Goal: Information Seeking & Learning: Compare options

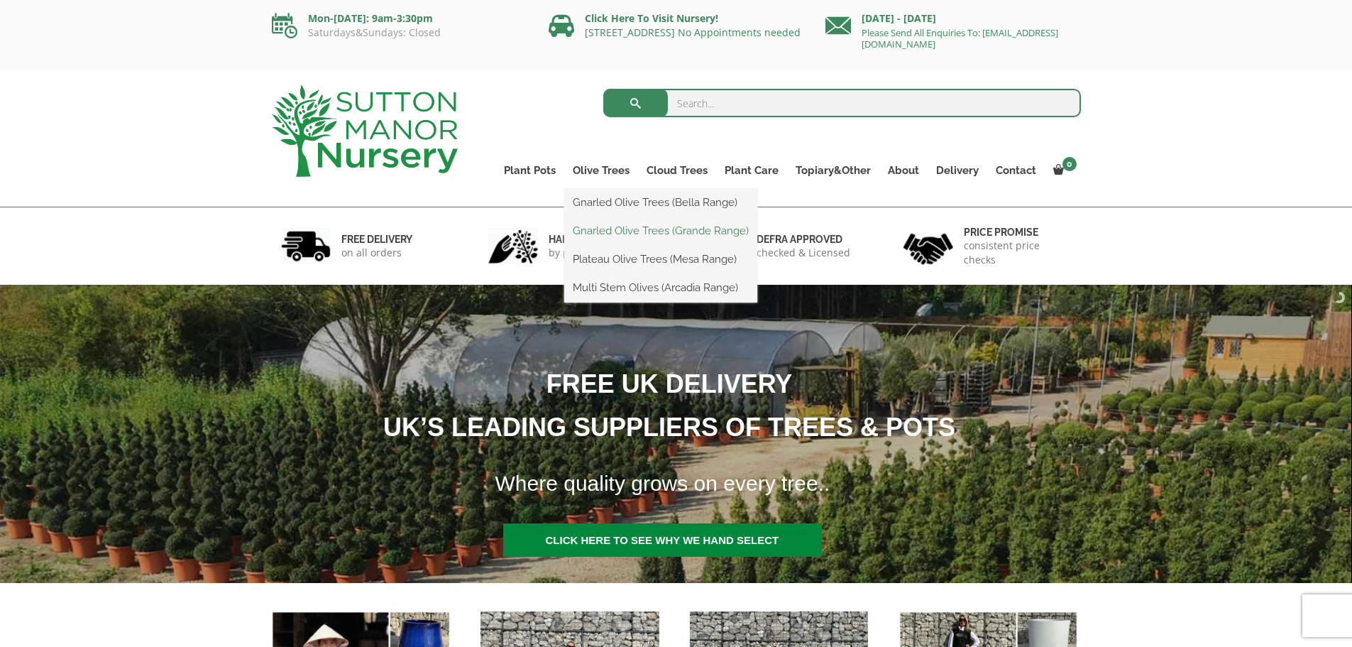
click at [605, 229] on link "Gnarled Olive Trees (Grande Range)" at bounding box center [660, 230] width 193 height 21
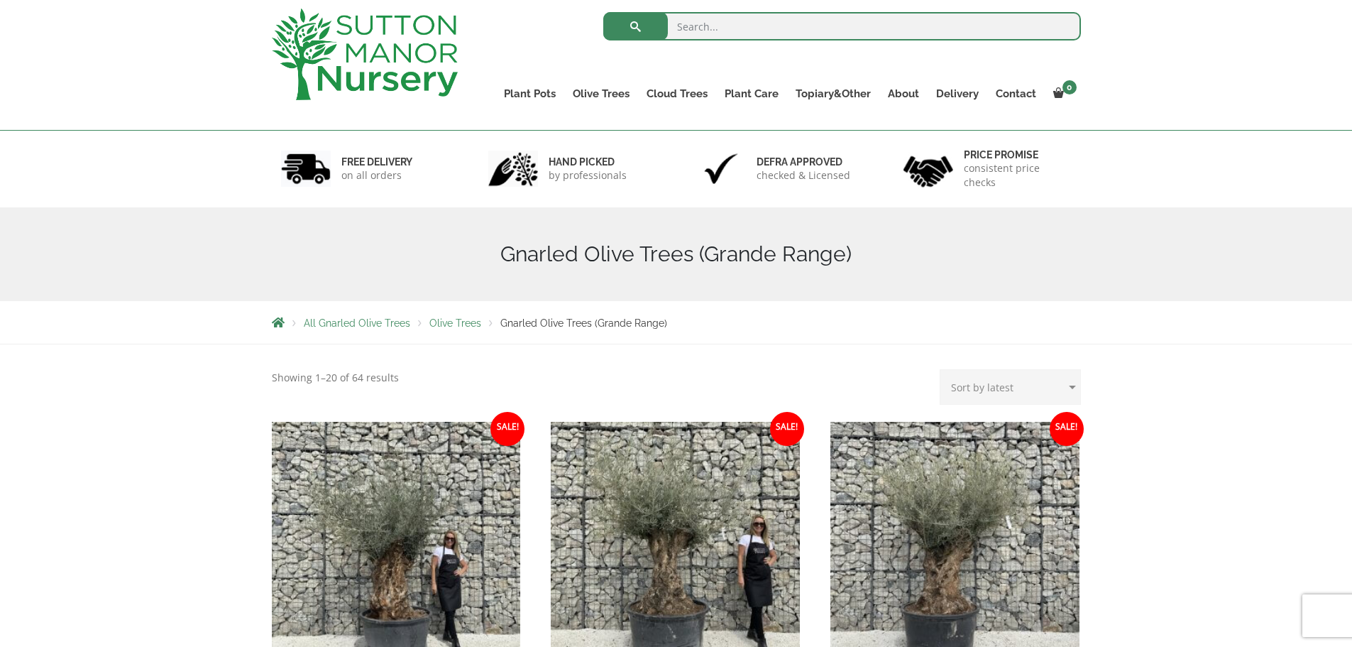
scroll to position [71, 0]
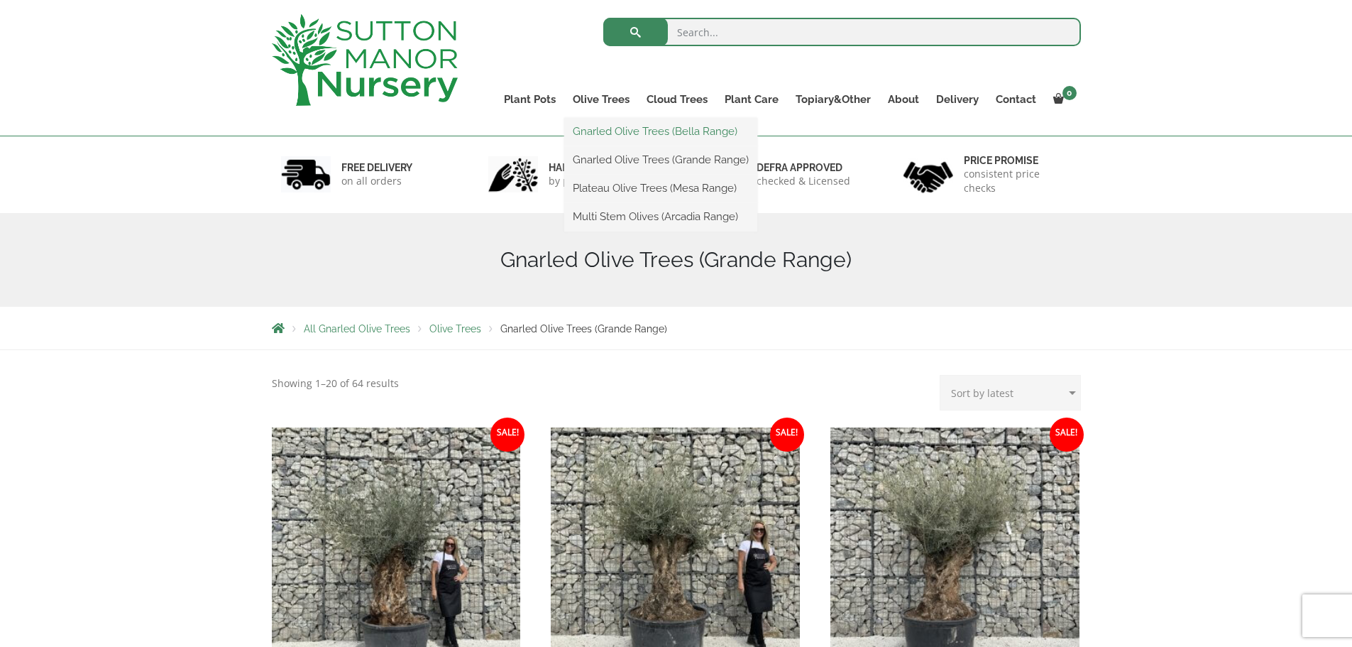
click at [630, 133] on link "Gnarled Olive Trees (Bella Range)" at bounding box center [660, 131] width 193 height 21
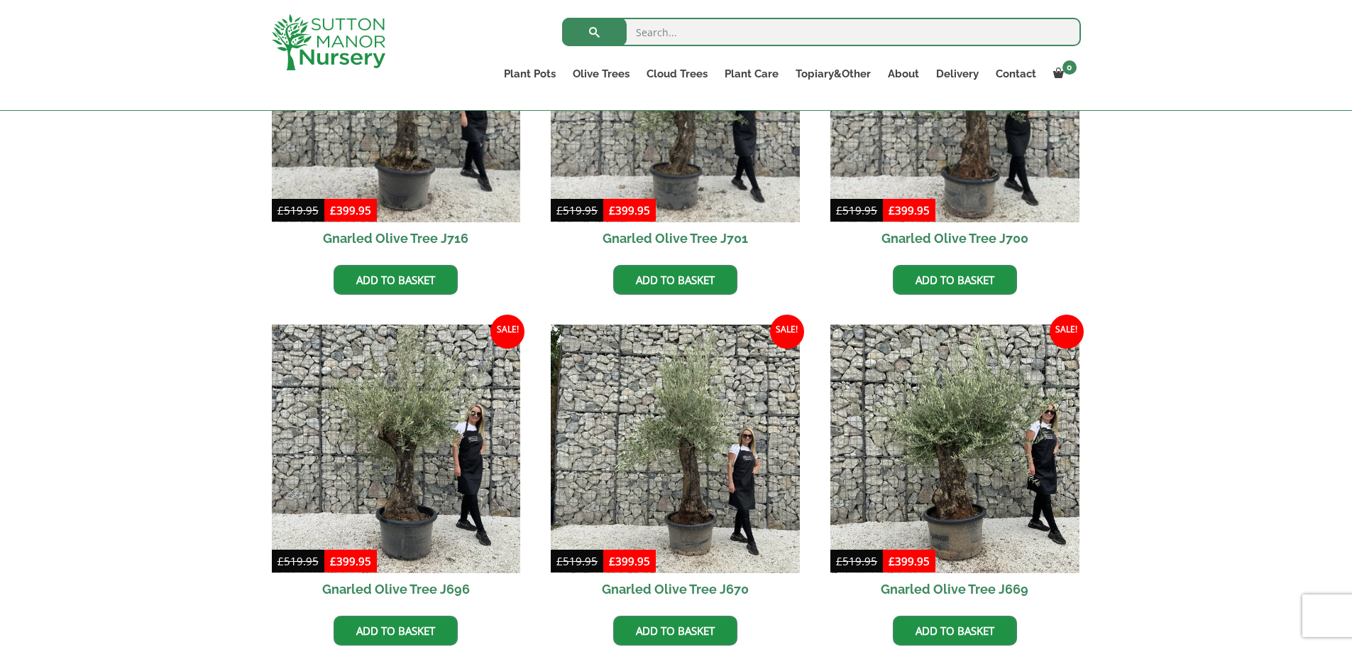
scroll to position [497, 0]
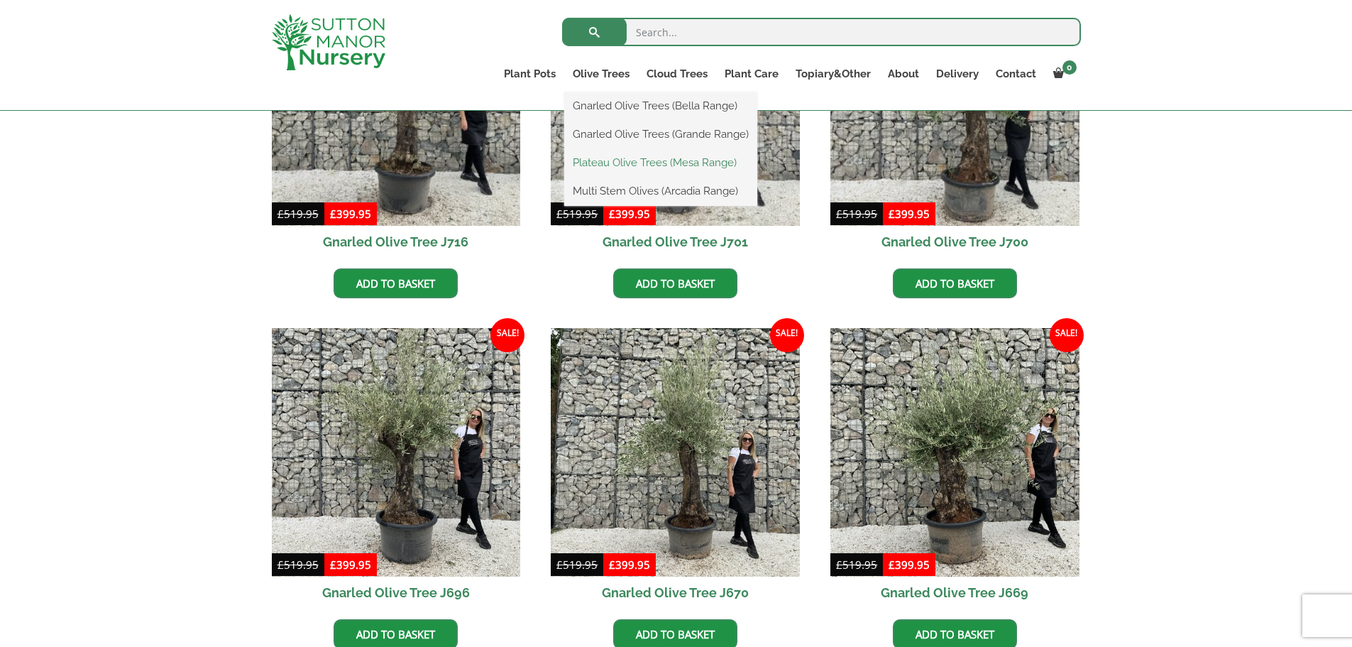
click at [620, 161] on link "Plateau Olive Trees (Mesa Range)" at bounding box center [660, 162] width 193 height 21
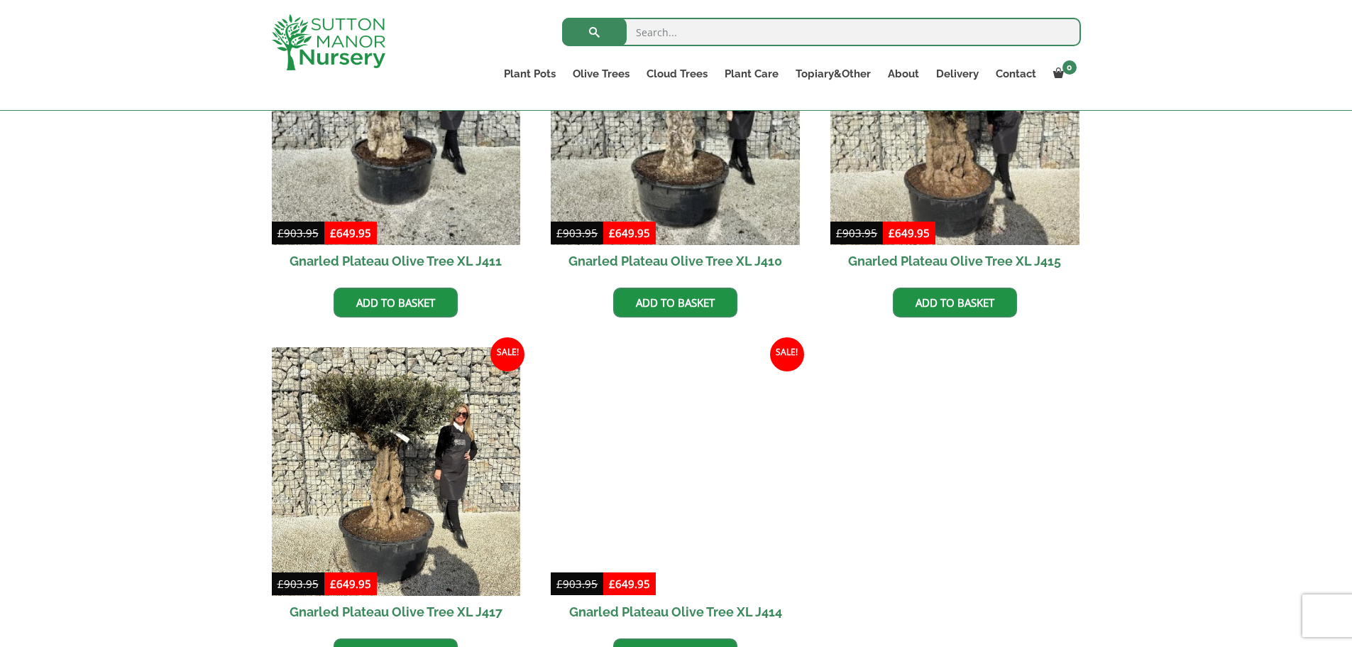
scroll to position [781, 0]
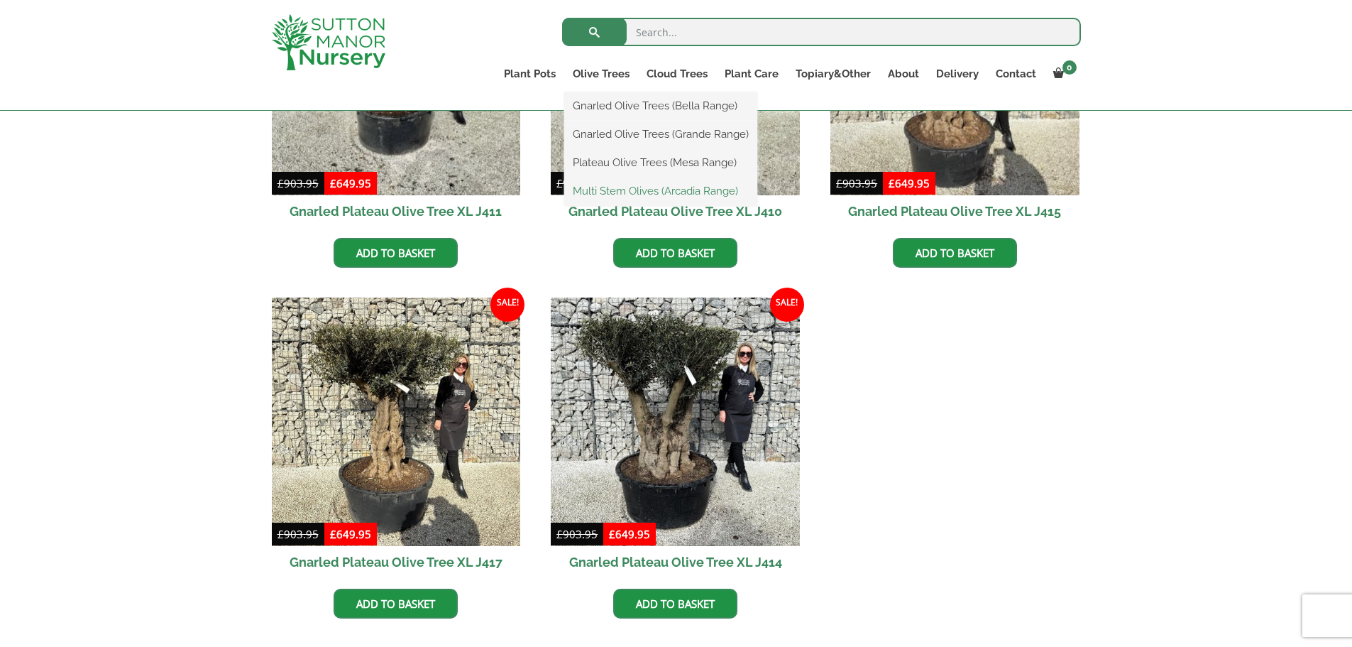
click at [603, 190] on link "Multi Stem Olives (Arcadia Range)" at bounding box center [660, 190] width 193 height 21
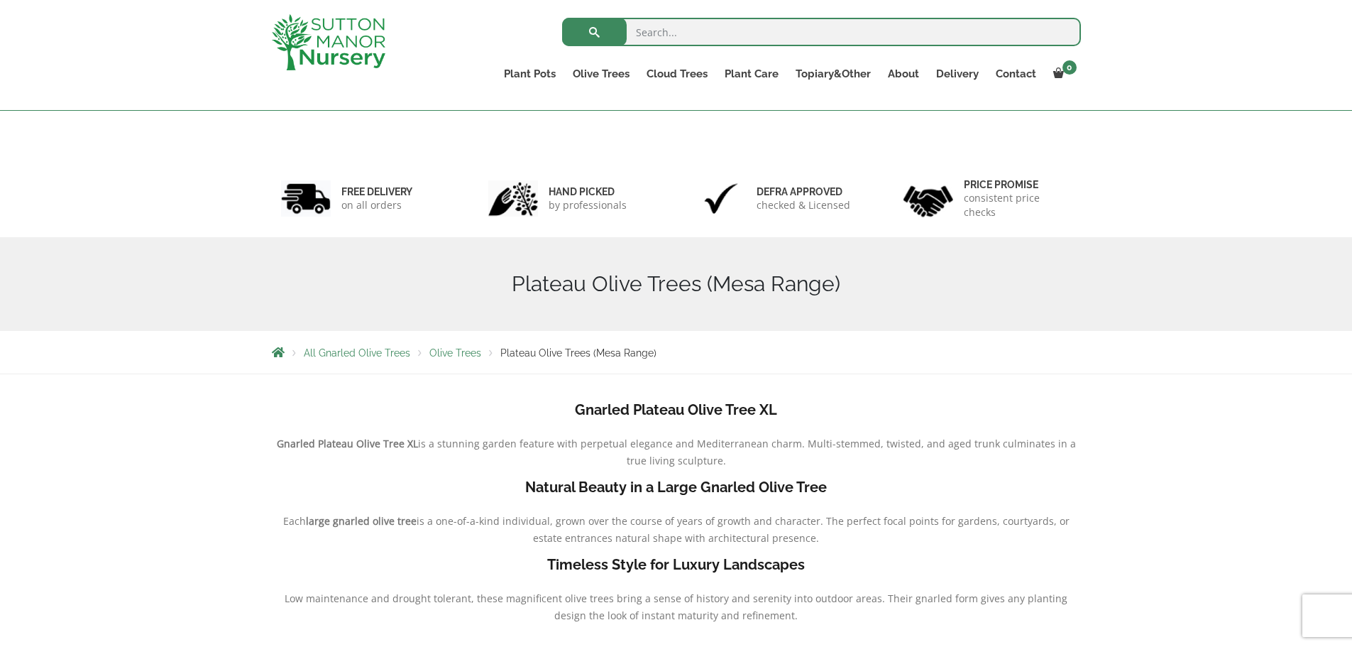
scroll to position [0, 0]
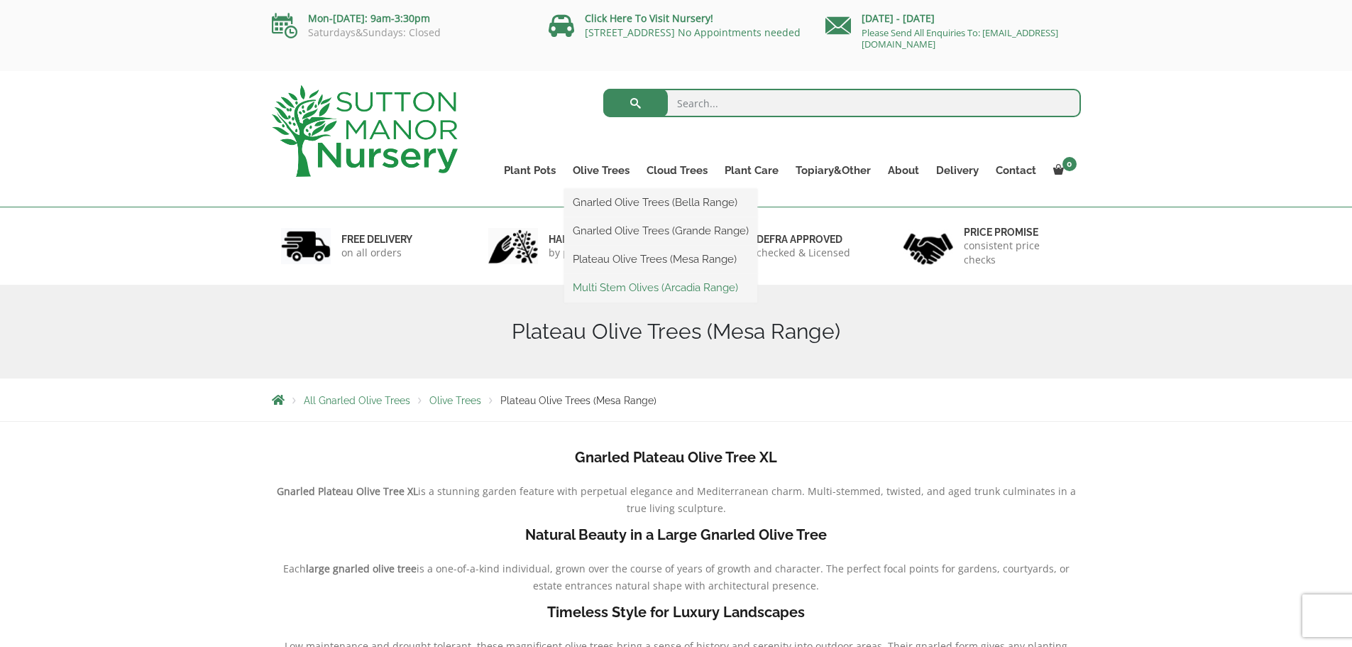
click at [610, 288] on link "Multi Stem Olives (Arcadia Range)" at bounding box center [660, 287] width 193 height 21
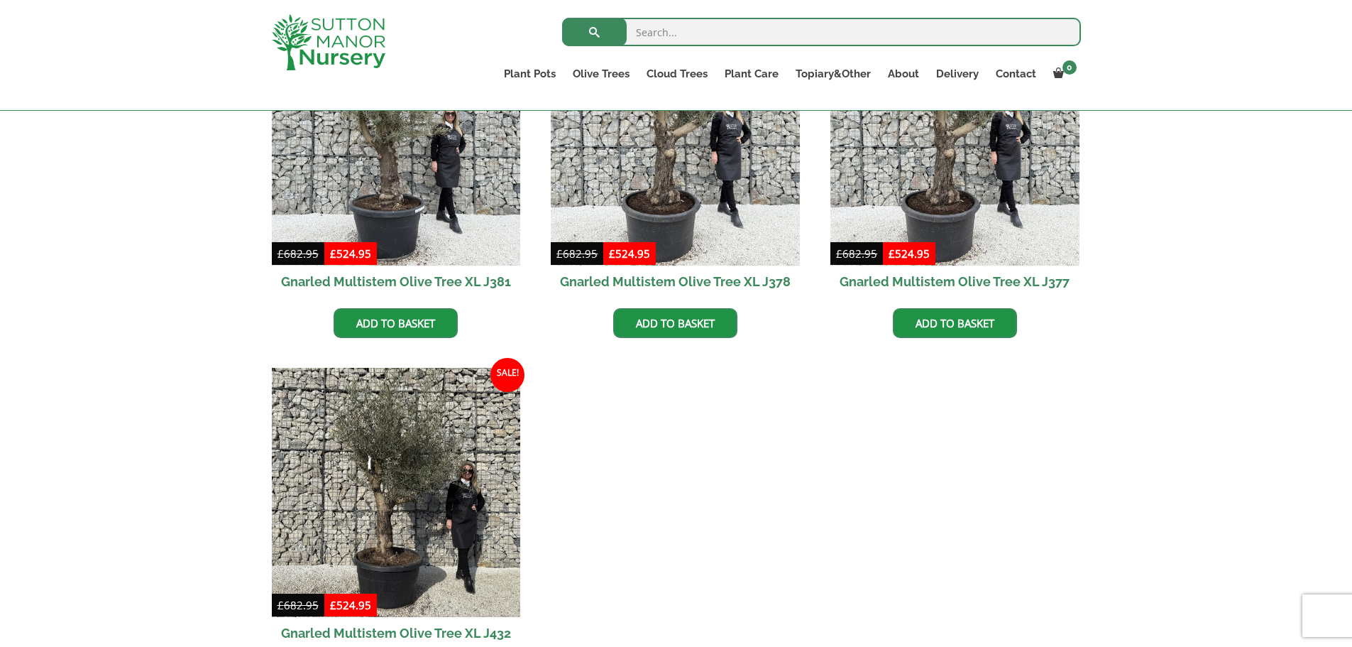
scroll to position [2200, 0]
